Goal: Transaction & Acquisition: Purchase product/service

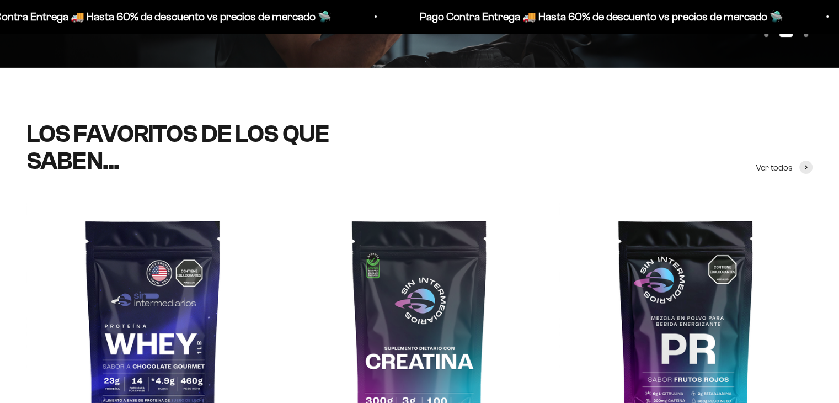
scroll to position [386, 0]
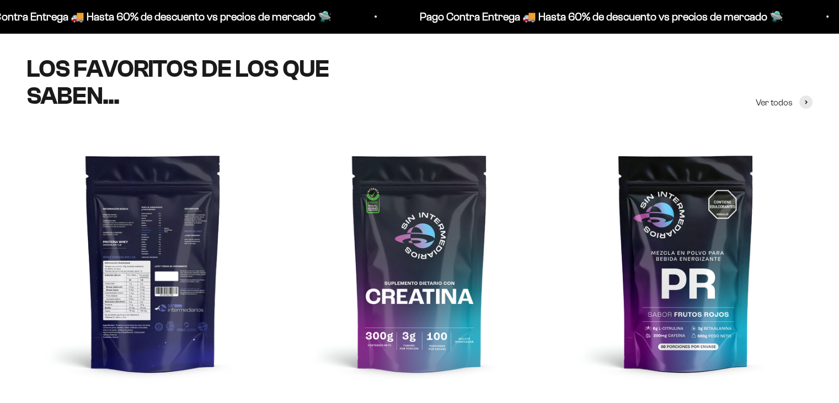
click at [170, 227] on img at bounding box center [152, 262] width 253 height 253
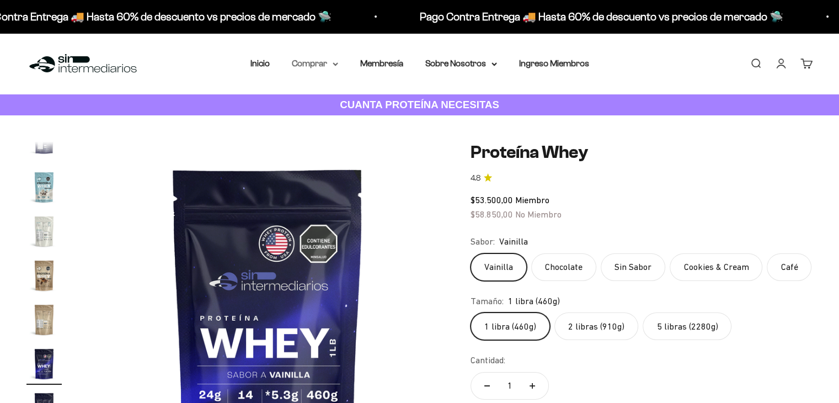
click at [335, 65] on icon at bounding box center [336, 64] width 6 height 4
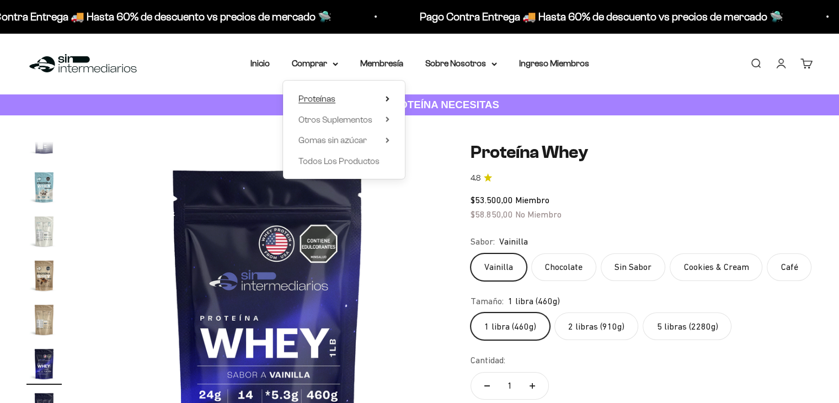
click at [387, 99] on icon at bounding box center [388, 99] width 4 height 6
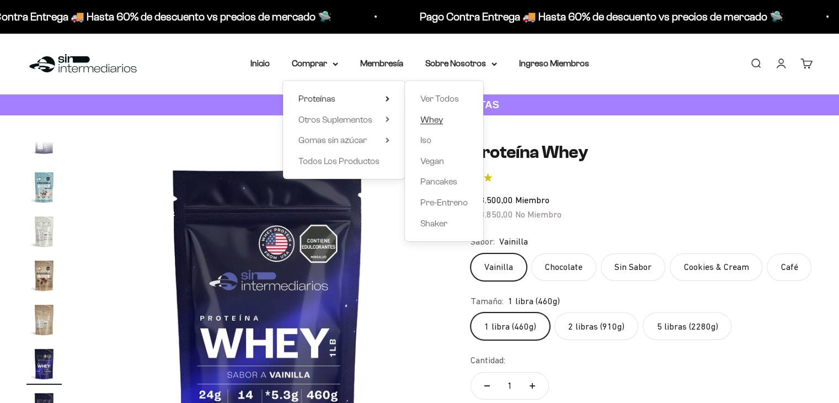
click at [435, 123] on span "Whey" at bounding box center [431, 119] width 23 height 9
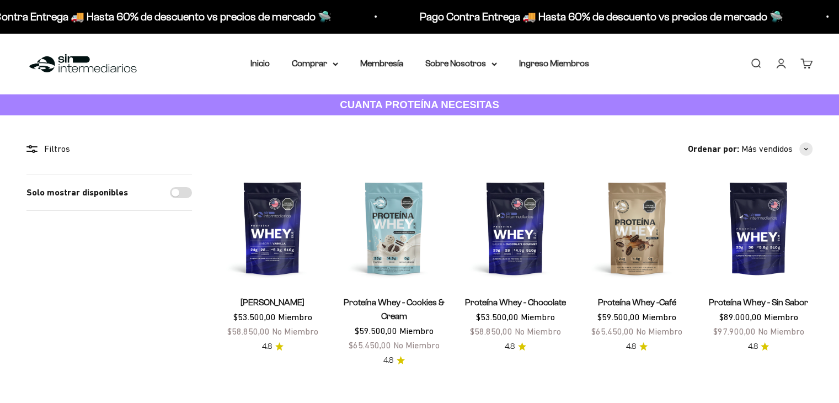
scroll to position [55, 0]
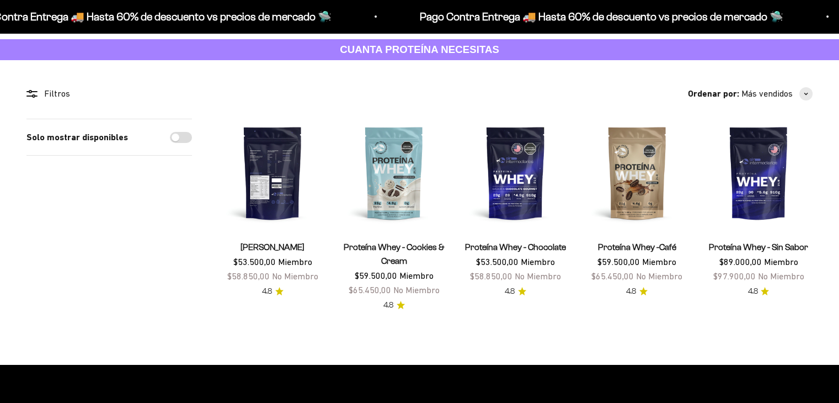
click at [291, 173] on img at bounding box center [272, 173] width 108 height 108
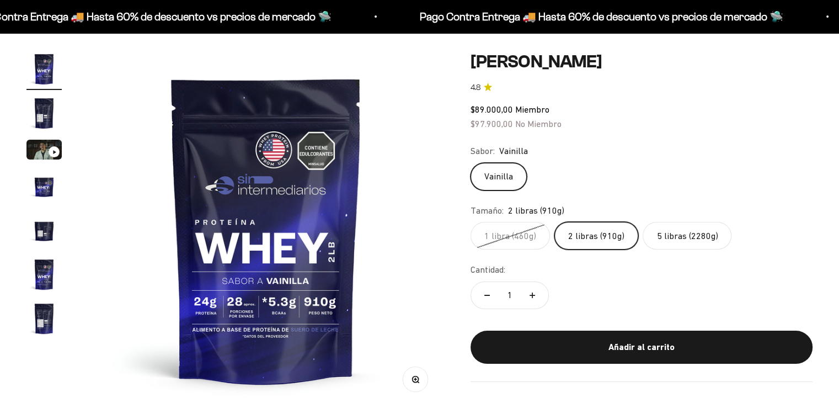
scroll to position [110, 0]
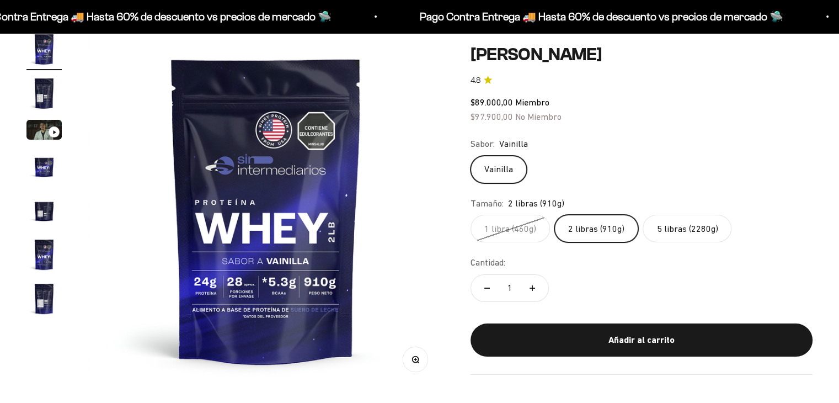
click at [704, 238] on label "5 libras (2280g)" at bounding box center [687, 229] width 89 height 28
click at [470, 215] on input "5 libras (2280g)" at bounding box center [470, 214] width 1 height 1
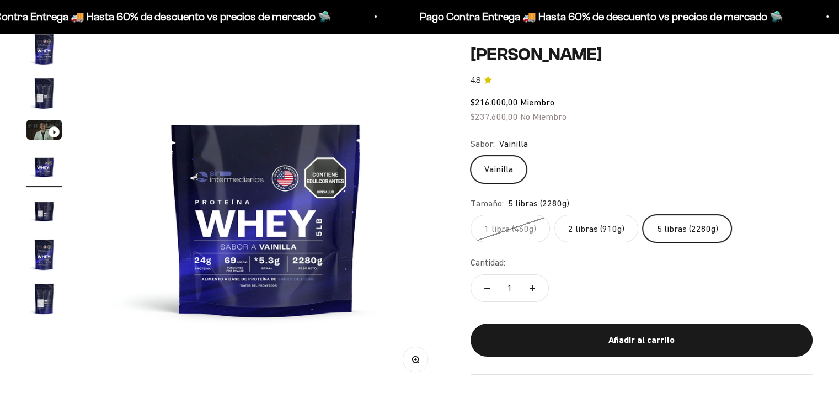
click at [613, 229] on label "2 libras (910g)" at bounding box center [596, 229] width 84 height 28
click at [470, 215] on input "2 libras (910g)" at bounding box center [470, 214] width 1 height 1
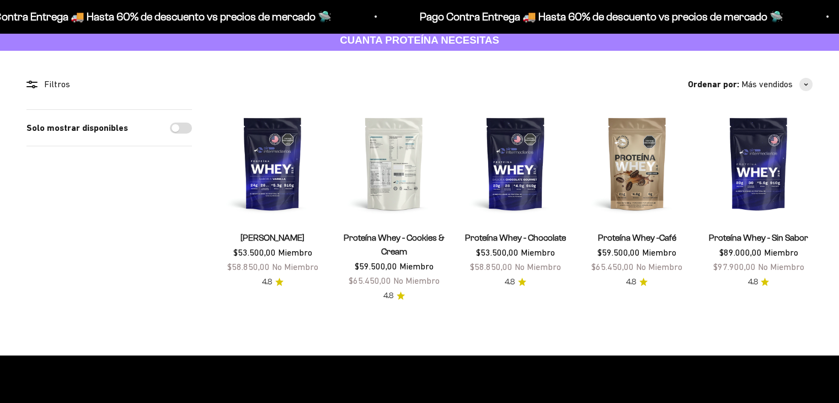
scroll to position [55, 0]
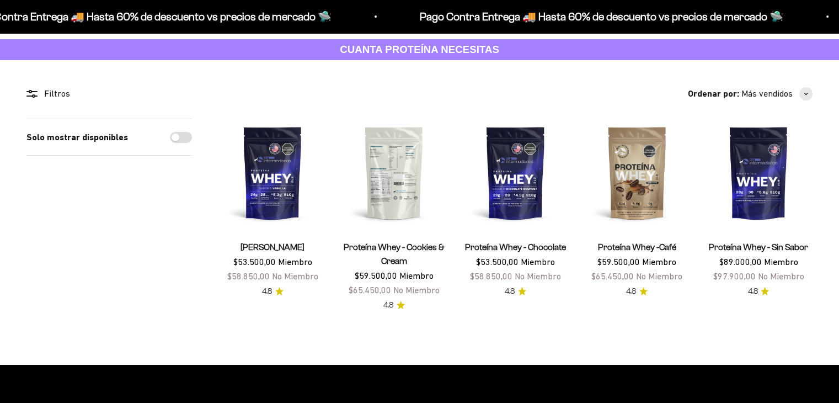
click at [432, 190] on img at bounding box center [394, 173] width 108 height 108
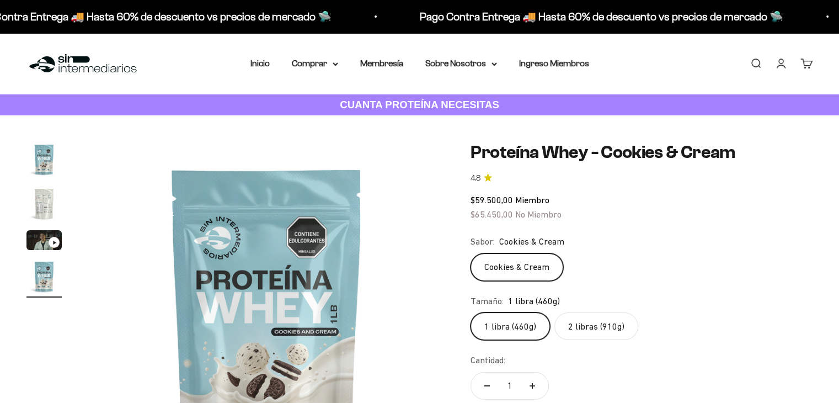
click at [582, 324] on label "2 libras (910g)" at bounding box center [596, 326] width 84 height 28
click at [470, 312] on input "2 libras (910g)" at bounding box center [470, 312] width 1 height 1
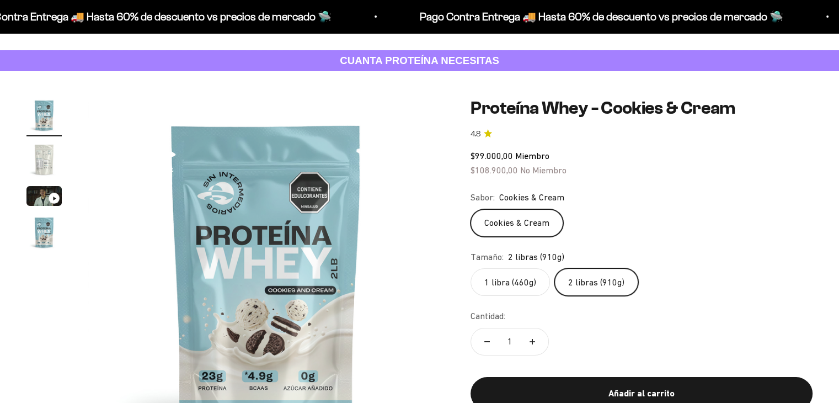
scroll to position [165, 0]
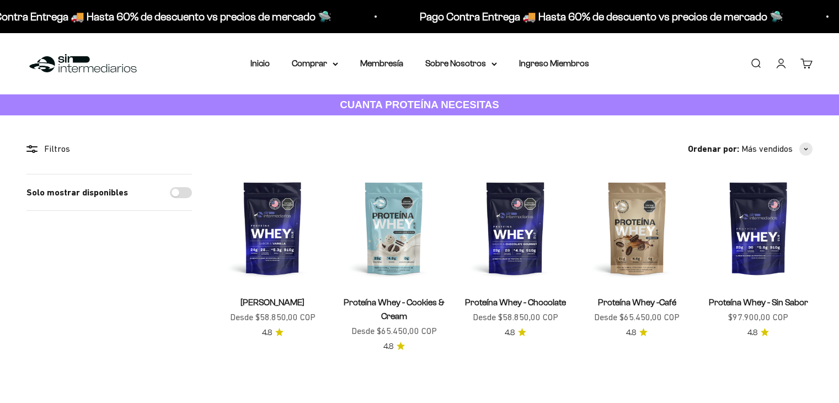
scroll to position [55, 0]
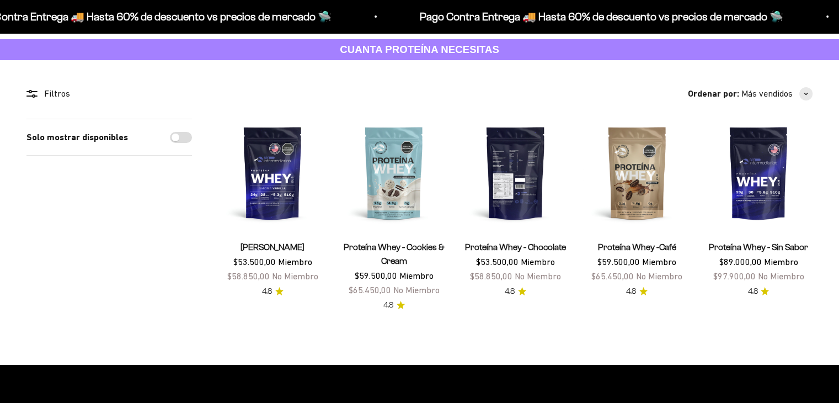
click at [505, 194] on img at bounding box center [515, 173] width 108 height 108
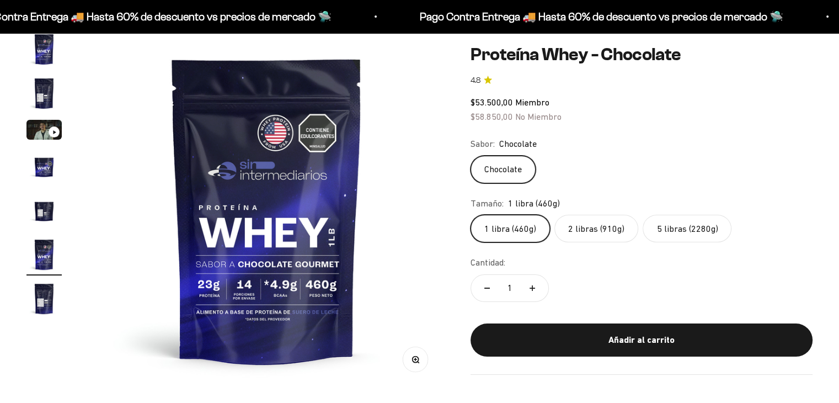
click at [590, 238] on label "2 libras (910g)" at bounding box center [596, 229] width 84 height 28
click at [470, 215] on input "2 libras (910g)" at bounding box center [470, 214] width 1 height 1
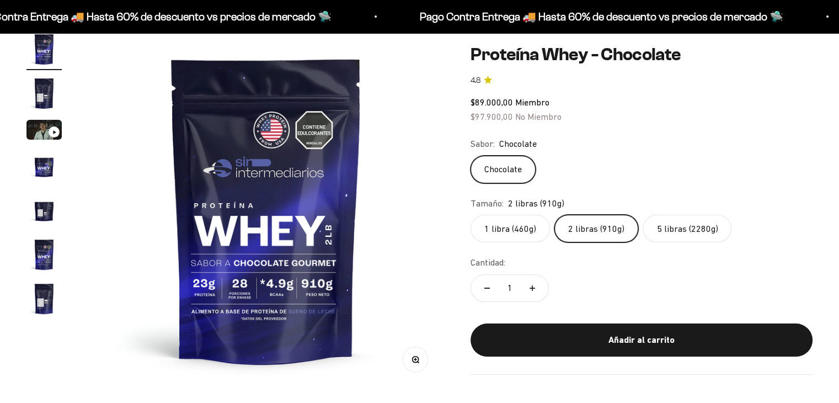
click at [499, 228] on label "1 libra (460g)" at bounding box center [509, 229] width 79 height 28
click at [470, 215] on input "1 libra (460g)" at bounding box center [470, 214] width 1 height 1
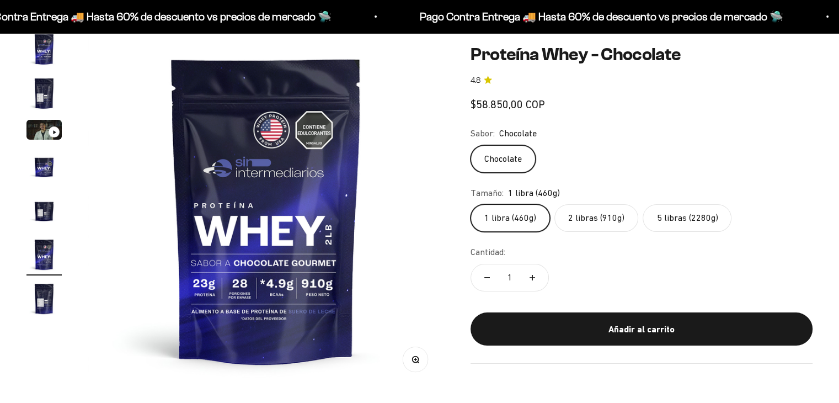
scroll to position [0, 1845]
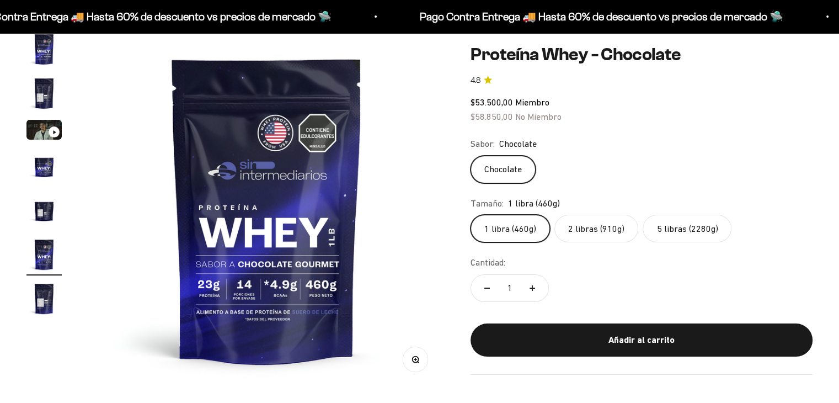
click at [597, 222] on label "2 libras (910g)" at bounding box center [596, 229] width 84 height 28
click at [470, 215] on input "2 libras (910g)" at bounding box center [470, 214] width 1 height 1
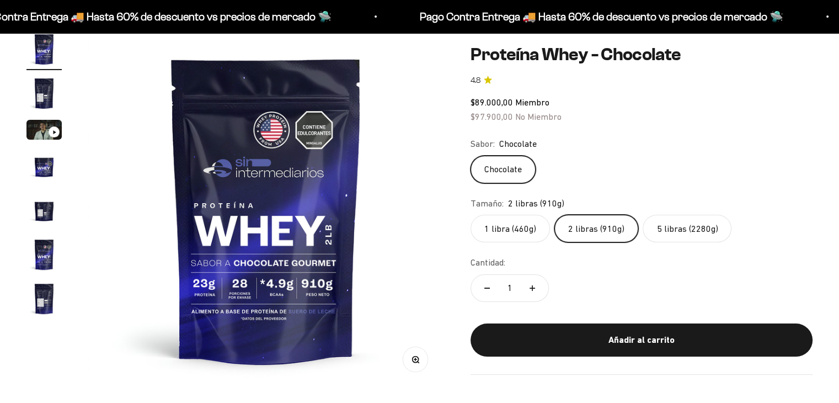
click at [661, 223] on label "5 libras (2280g)" at bounding box center [687, 229] width 89 height 28
click at [470, 215] on input "5 libras (2280g)" at bounding box center [470, 214] width 1 height 1
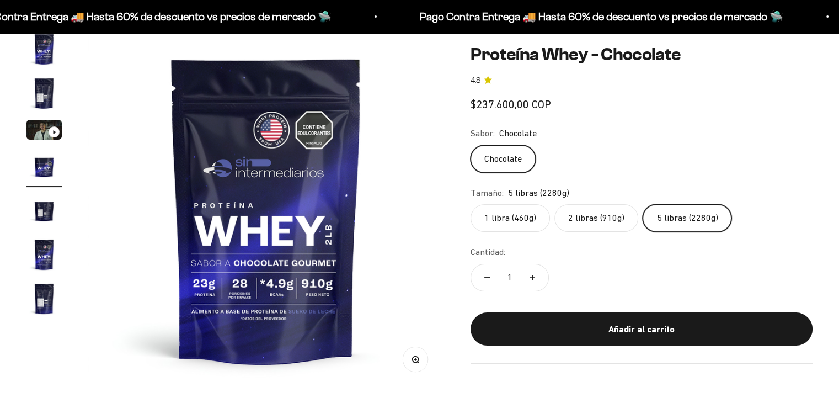
scroll to position [0, 1108]
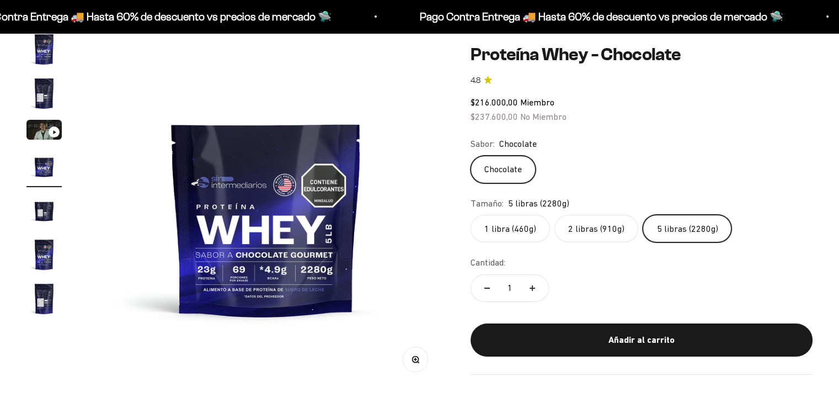
click at [597, 223] on label "2 libras (910g)" at bounding box center [596, 229] width 84 height 28
click at [470, 215] on input "2 libras (910g)" at bounding box center [470, 214] width 1 height 1
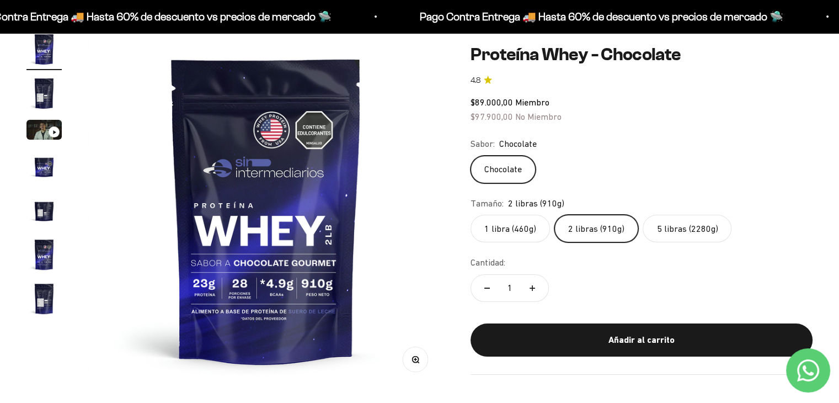
click at [683, 225] on label "5 libras (2280g)" at bounding box center [687, 229] width 89 height 28
click at [470, 215] on input "5 libras (2280g)" at bounding box center [470, 214] width 1 height 1
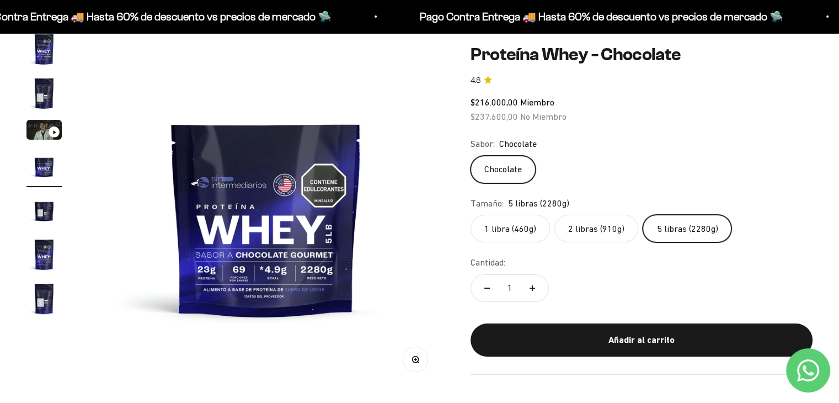
click at [611, 224] on label "2 libras (910g)" at bounding box center [596, 229] width 84 height 28
click at [470, 215] on input "2 libras (910g)" at bounding box center [470, 214] width 1 height 1
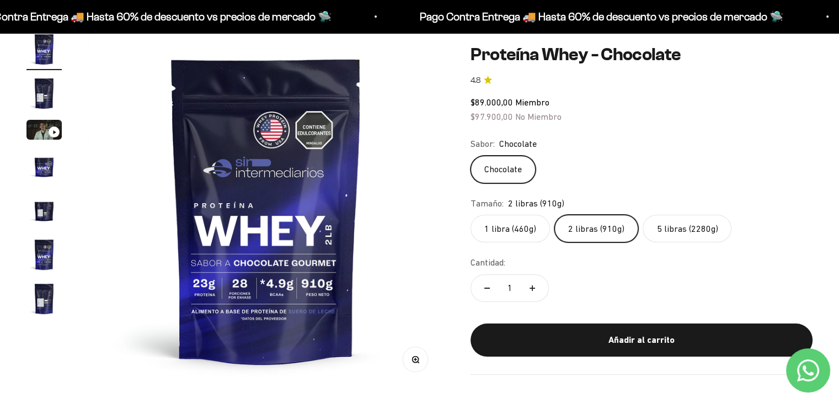
click at [714, 223] on label "5 libras (2280g)" at bounding box center [687, 229] width 89 height 28
click at [470, 215] on input "5 libras (2280g)" at bounding box center [470, 214] width 1 height 1
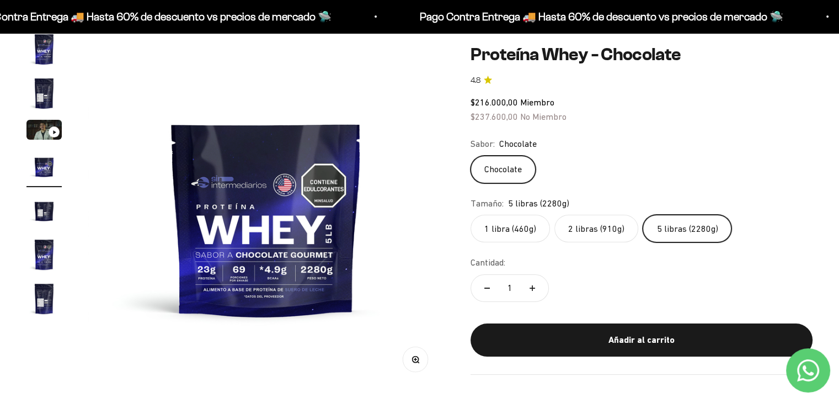
click at [588, 226] on label "2 libras (910g)" at bounding box center [596, 229] width 84 height 28
click at [470, 215] on input "2 libras (910g)" at bounding box center [470, 214] width 1 height 1
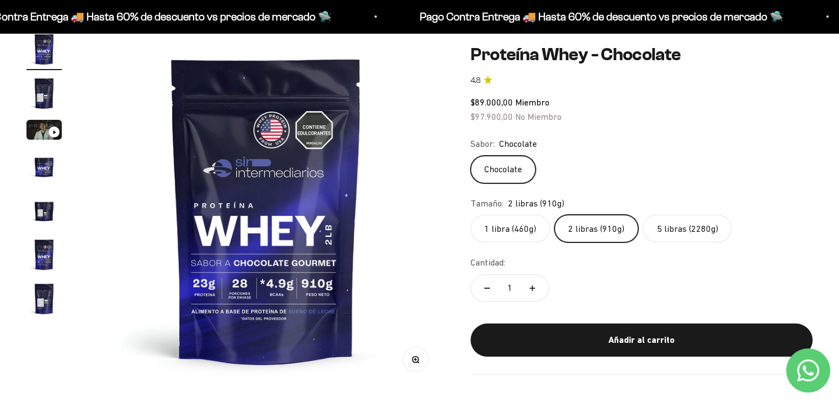
click at [687, 241] on label "5 libras (2280g)" at bounding box center [687, 229] width 89 height 28
click at [470, 215] on input "5 libras (2280g)" at bounding box center [470, 214] width 1 height 1
click at [687, 241] on safe-sticky "Proteína Whey - Chocolate 4.8 $89.000,00 Miembro $97.900,00 No Miembro Calidad …" at bounding box center [641, 209] width 342 height 330
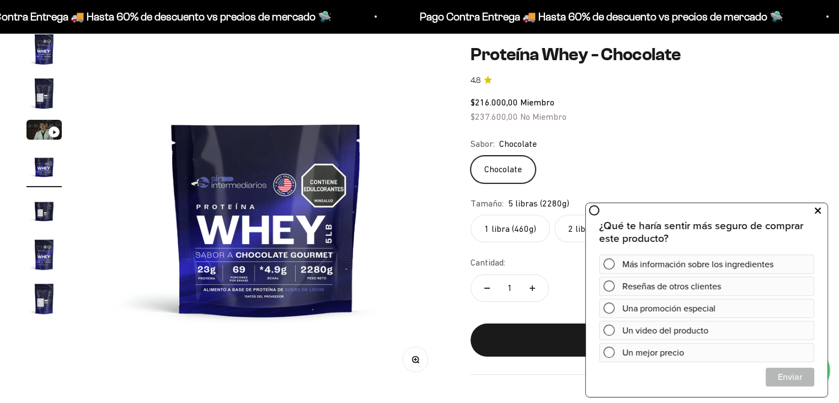
click at [820, 208] on icon at bounding box center [818, 211] width 6 height 14
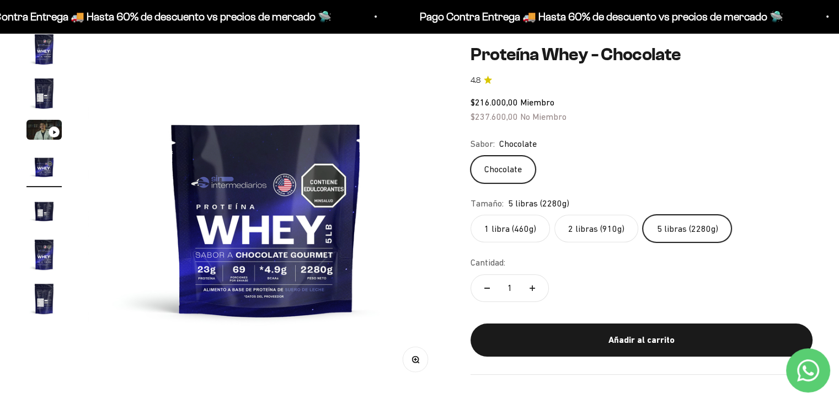
click at [657, 329] on button "Añadir al carrito" at bounding box center [641, 339] width 342 height 33
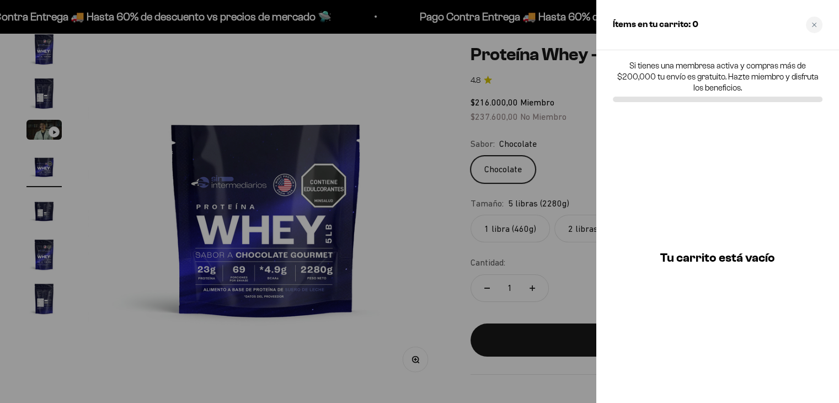
scroll to position [0, 1121]
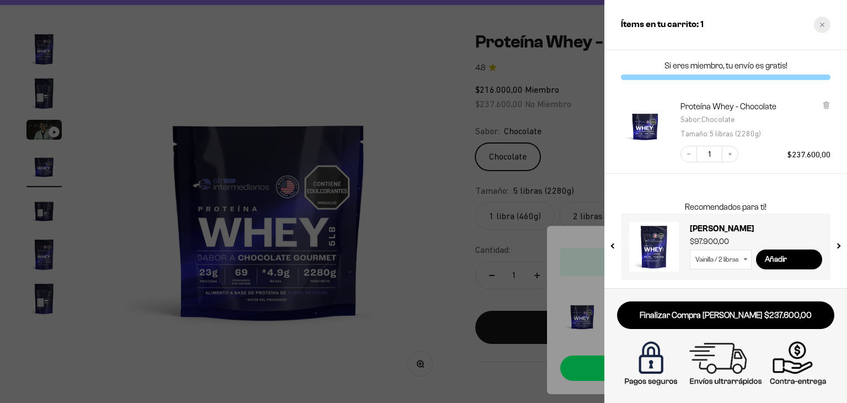
click at [827, 23] on div "Close cart" at bounding box center [822, 25] width 17 height 17
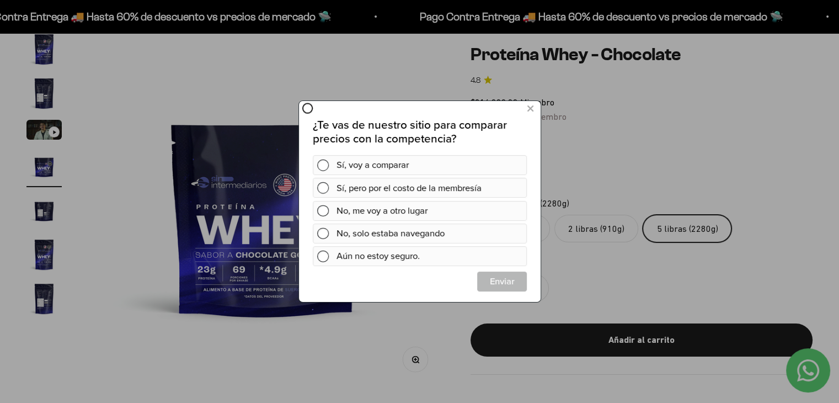
scroll to position [0, 0]
click at [529, 106] on icon at bounding box center [530, 108] width 6 height 15
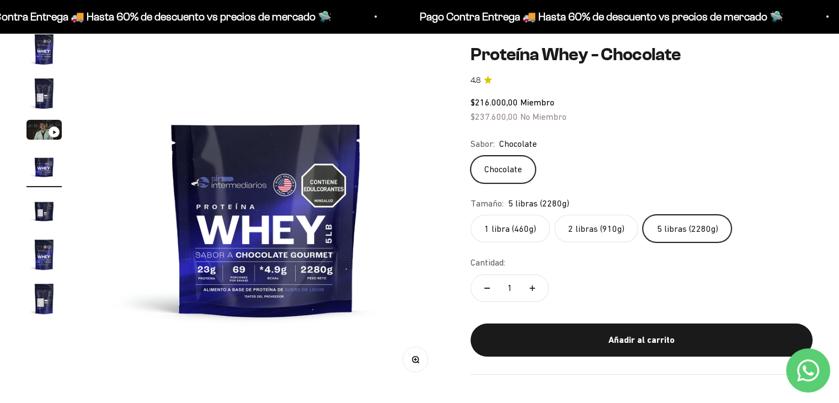
click at [756, 129] on safe-sticky "Proteína Whey - Chocolate 4.8 $216.000,00 Miembro $237.600,00 No Miembro Calida…" at bounding box center [641, 209] width 342 height 330
